Goal: Information Seeking & Learning: Learn about a topic

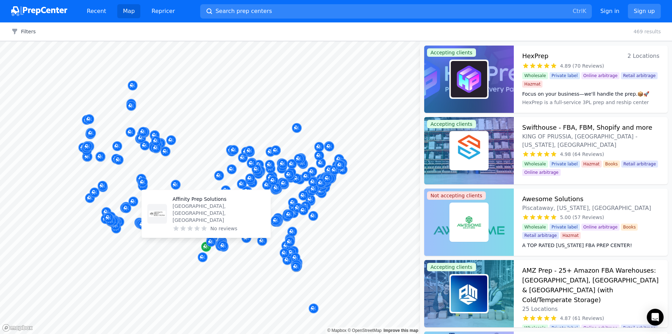
click at [209, 250] on div "Map marker" at bounding box center [206, 246] width 10 height 10
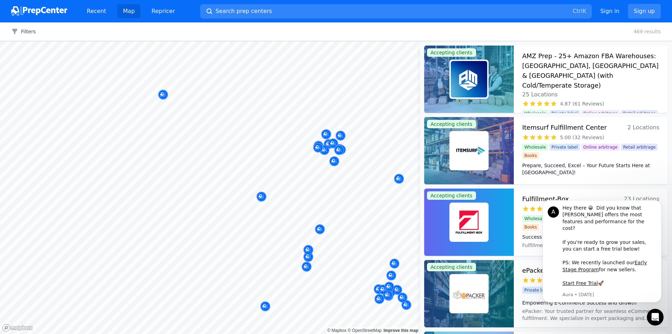
click at [162, 180] on body "Recent Map Repricer Search prep centers Ctrl K Open main menu Sign in Sign up F…" at bounding box center [336, 167] width 672 height 334
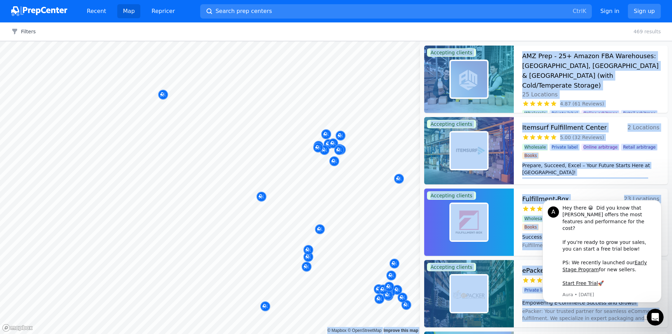
click at [523, 30] on div "Filters Clear all 469 results" at bounding box center [336, 31] width 672 height 19
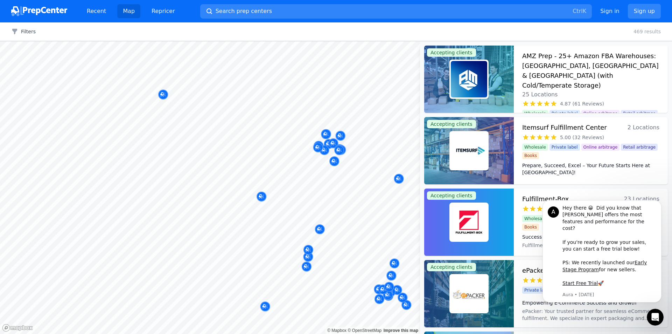
click at [238, 237] on body "Recent Map Repricer Search prep centers Ctrl K Open main menu Sign in Sign up F…" at bounding box center [336, 167] width 672 height 334
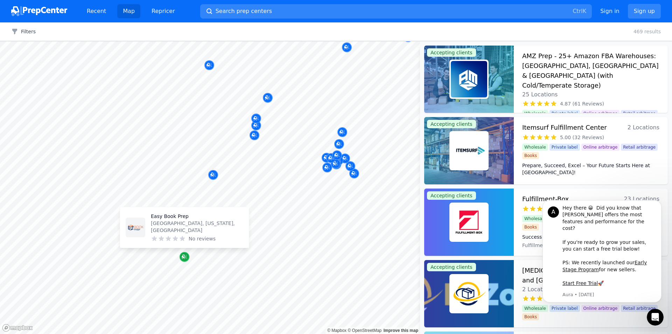
click at [184, 257] on icon "Map marker" at bounding box center [185, 256] width 6 height 7
click at [192, 219] on p "Easy Book Prep" at bounding box center [197, 215] width 92 height 7
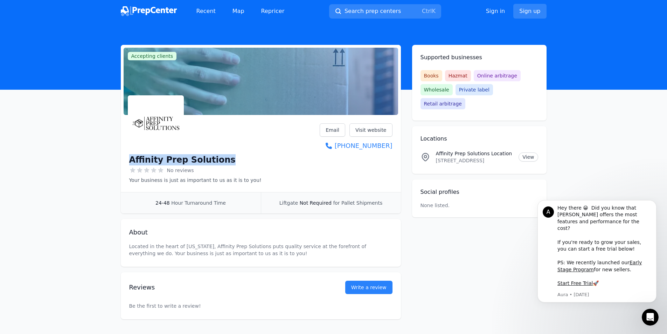
drag, startPoint x: 130, startPoint y: 161, endPoint x: 219, endPoint y: 160, distance: 89.6
click at [219, 160] on div "Affinity Prep Solutions" at bounding box center [195, 159] width 132 height 11
click at [375, 125] on link "Visit website" at bounding box center [370, 129] width 43 height 13
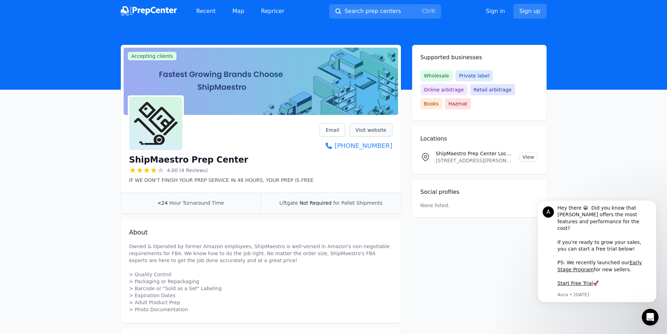
click at [373, 131] on link "Visit website" at bounding box center [370, 129] width 43 height 13
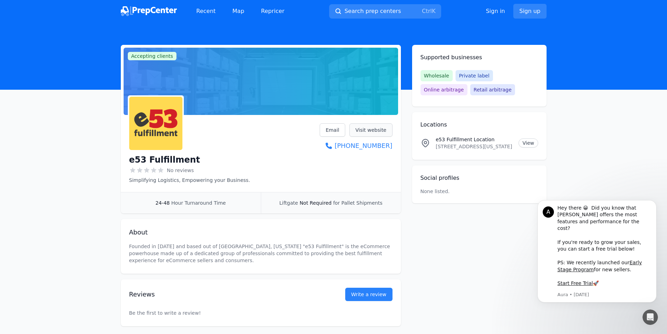
click at [380, 131] on link "Visit website" at bounding box center [370, 129] width 43 height 13
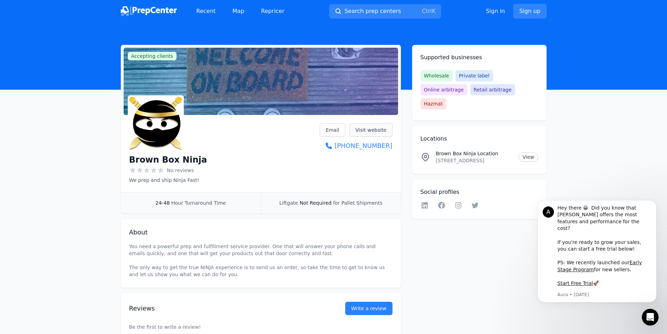
click at [380, 128] on link "Visit website" at bounding box center [370, 129] width 43 height 13
